Goal: Task Accomplishment & Management: Manage account settings

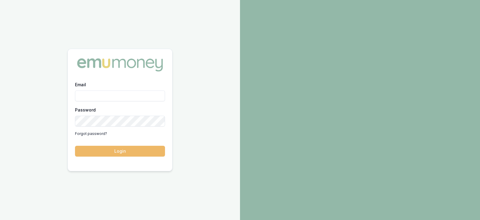
type input "laura.lamicela@emumoney.com.au"
click at [143, 148] on button "Login" at bounding box center [120, 150] width 90 height 11
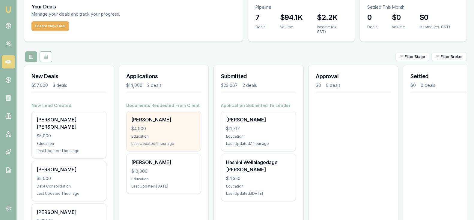
scroll to position [24, 0]
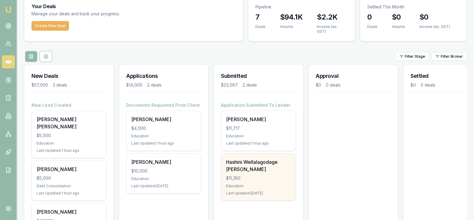
click at [253, 166] on div "Hashini Wellalagodage [PERSON_NAME]" at bounding box center [258, 165] width 65 height 14
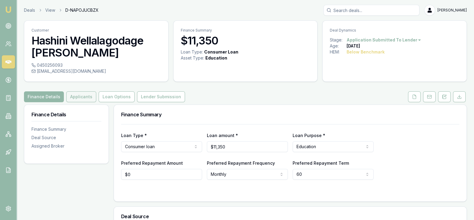
click at [90, 100] on button "Applicants" at bounding box center [81, 96] width 30 height 11
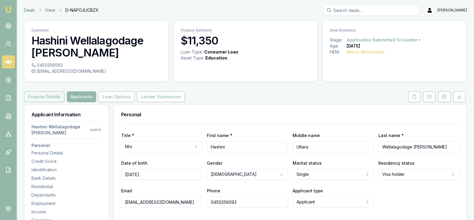
click at [48, 102] on button "Finance Details" at bounding box center [44, 96] width 40 height 11
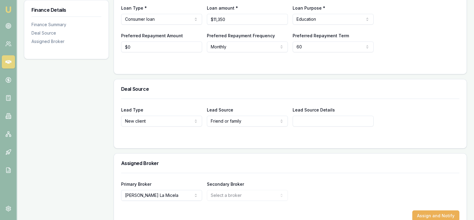
scroll to position [127, 0]
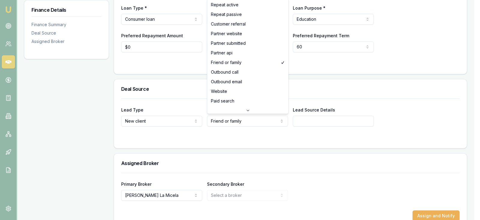
select select "PARTNER_SUBMITTED"
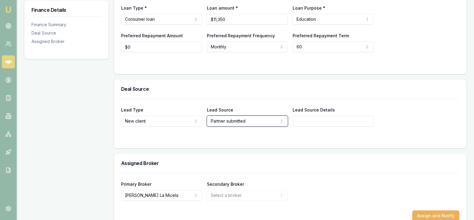
scroll to position [0, 0]
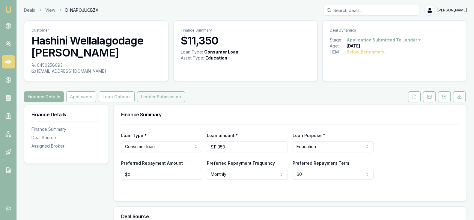
click at [159, 100] on button "Lender Submission" at bounding box center [161, 96] width 48 height 11
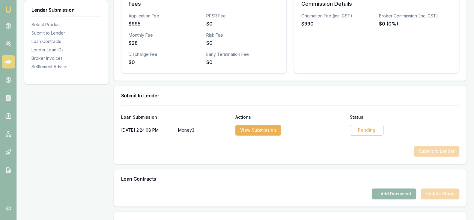
scroll to position [233, 0]
click at [271, 128] on button "View Submission" at bounding box center [258, 129] width 46 height 11
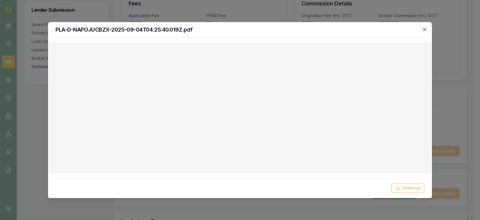
click at [422, 31] on icon "button" at bounding box center [424, 29] width 5 height 5
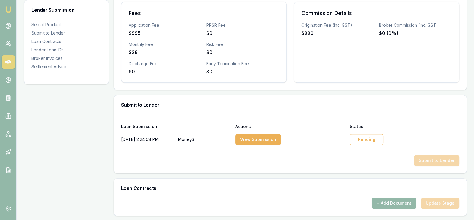
scroll to position [224, 0]
click at [364, 140] on div "Pending" at bounding box center [367, 138] width 34 height 11
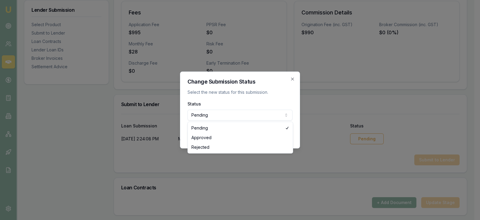
select select "APPROVED"
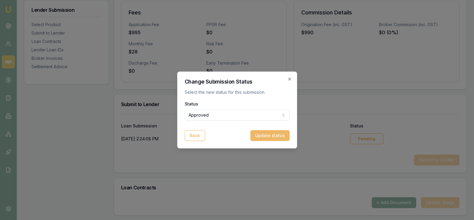
click at [277, 130] on button "Update status" at bounding box center [269, 135] width 39 height 11
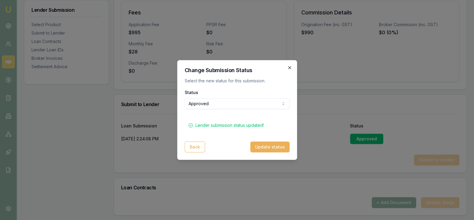
click at [289, 69] on icon "button" at bounding box center [289, 67] width 5 height 5
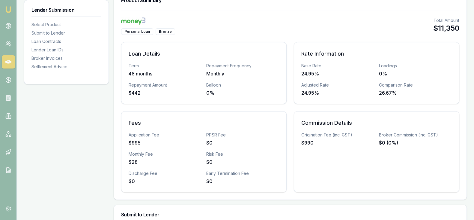
scroll to position [0, 0]
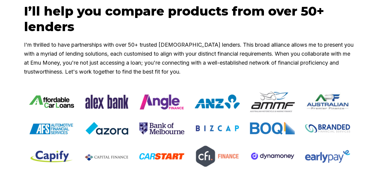
scroll to position [666, 0]
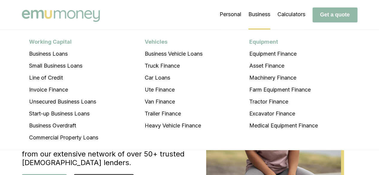
click at [267, 13] on li "Business Working Capital Business Loans Small Business Loans Line of Credit Inv…" at bounding box center [260, 15] width 22 height 30
